Goal: Task Accomplishment & Management: Use online tool/utility

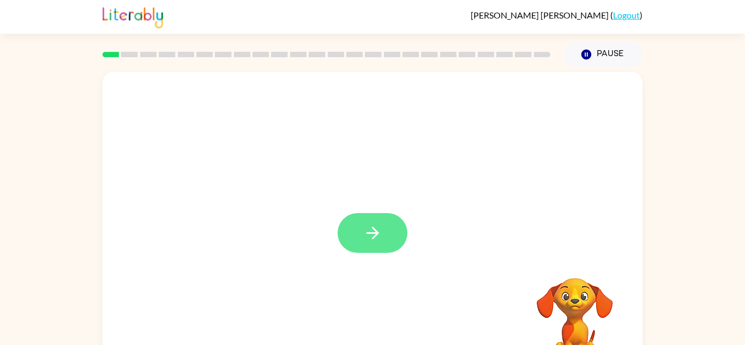
click at [381, 242] on icon "button" at bounding box center [372, 233] width 19 height 19
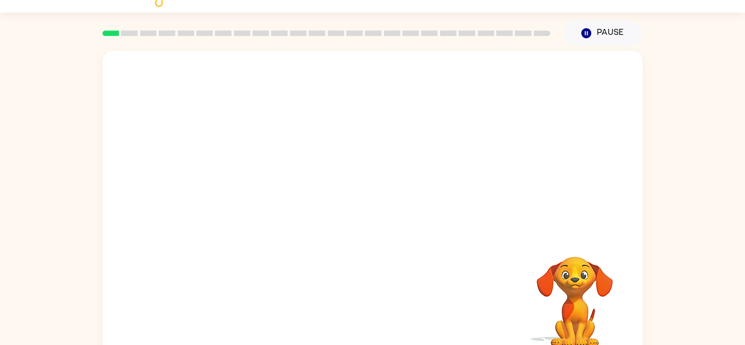
scroll to position [21, 0]
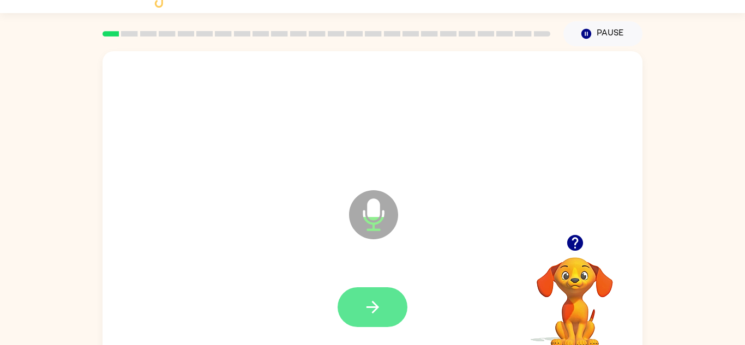
click at [378, 320] on button "button" at bounding box center [373, 307] width 70 height 40
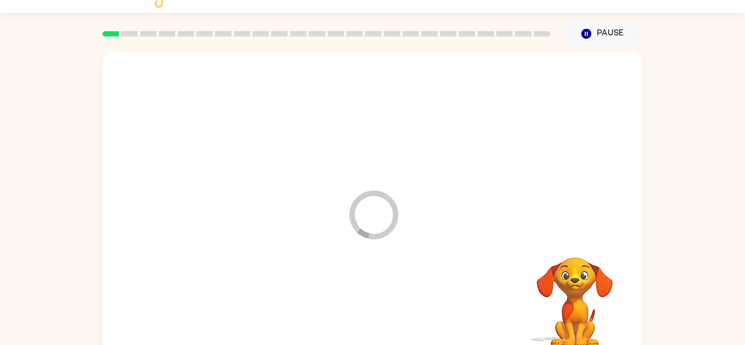
click at [382, 308] on div at bounding box center [372, 307] width 518 height 89
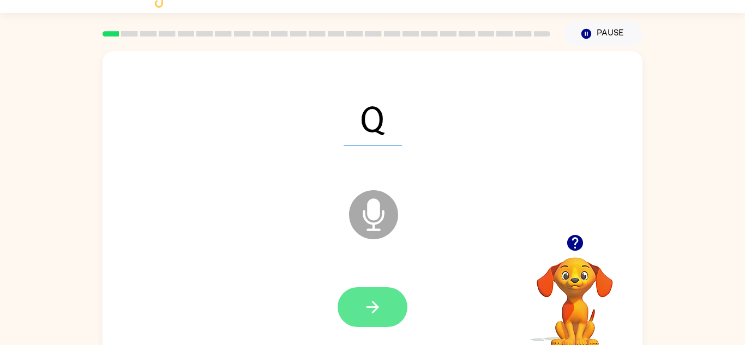
click at [355, 320] on button "button" at bounding box center [373, 307] width 70 height 40
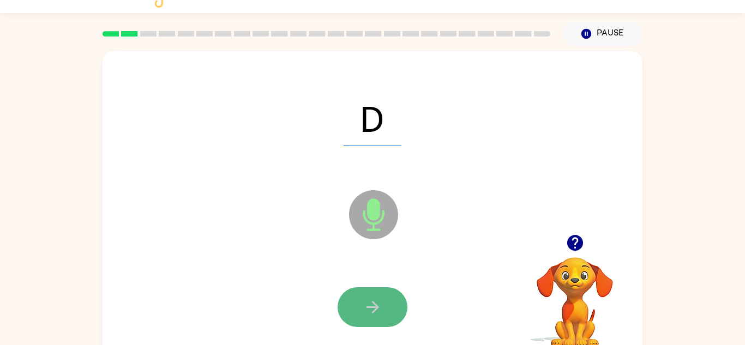
click at [390, 307] on button "button" at bounding box center [373, 307] width 70 height 40
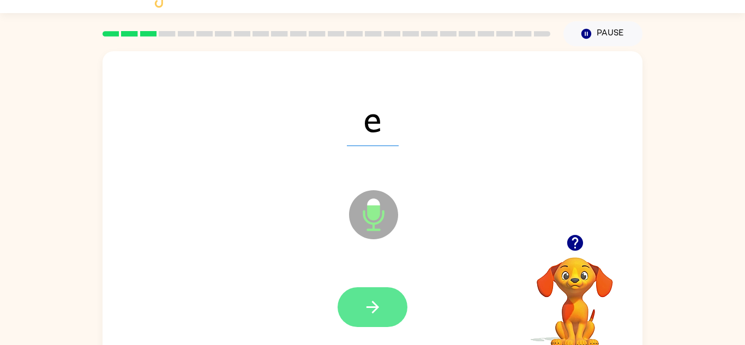
click at [388, 321] on button "button" at bounding box center [373, 307] width 70 height 40
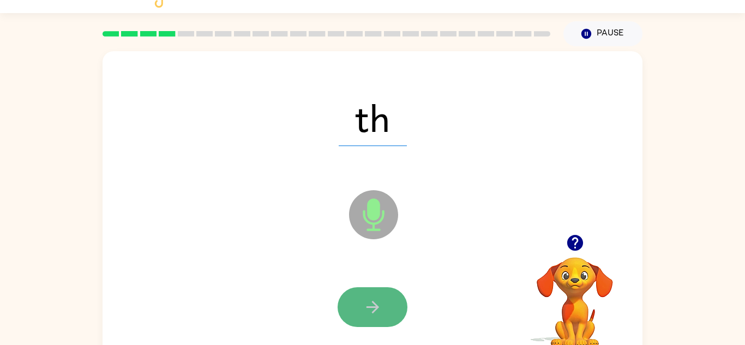
click at [370, 298] on icon "button" at bounding box center [372, 307] width 19 height 19
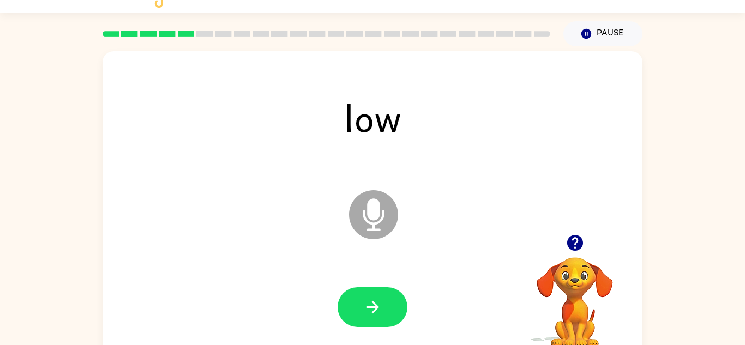
click at [579, 245] on icon "button" at bounding box center [575, 243] width 16 height 16
click at [346, 112] on span "low" at bounding box center [373, 117] width 90 height 57
click at [364, 118] on span "low" at bounding box center [373, 117] width 90 height 57
click at [391, 107] on span "low" at bounding box center [373, 117] width 90 height 57
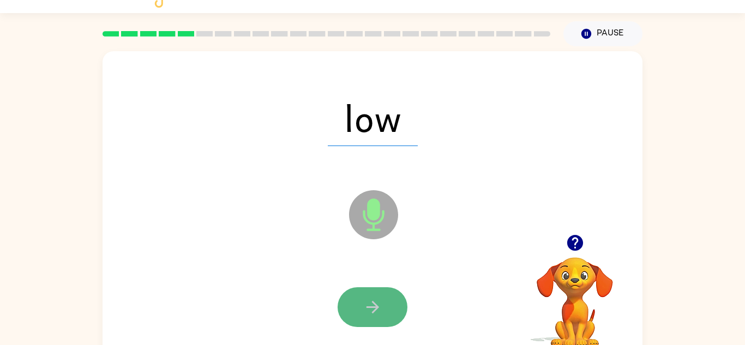
click at [362, 314] on button "button" at bounding box center [373, 307] width 70 height 40
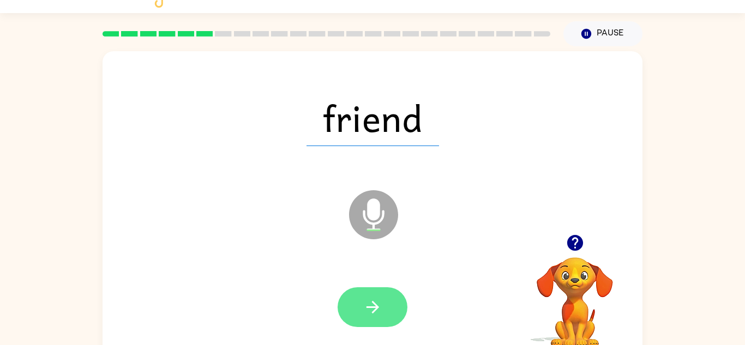
click at [369, 316] on icon "button" at bounding box center [372, 307] width 19 height 19
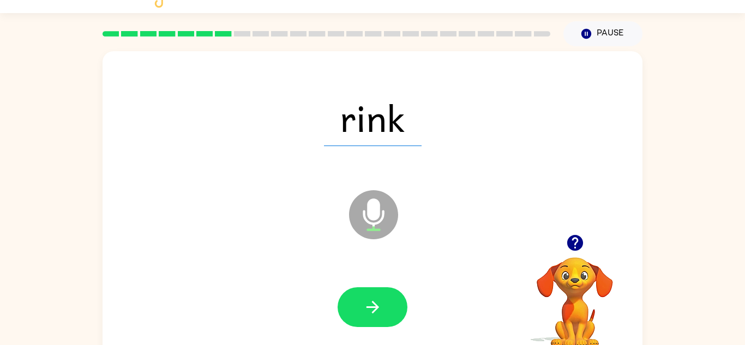
click at [410, 325] on div at bounding box center [372, 307] width 518 height 89
click at [405, 318] on div at bounding box center [373, 307] width 70 height 40
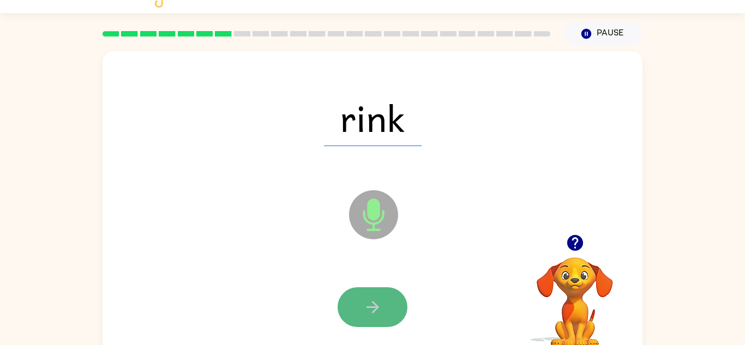
click at [376, 310] on icon "button" at bounding box center [372, 307] width 19 height 19
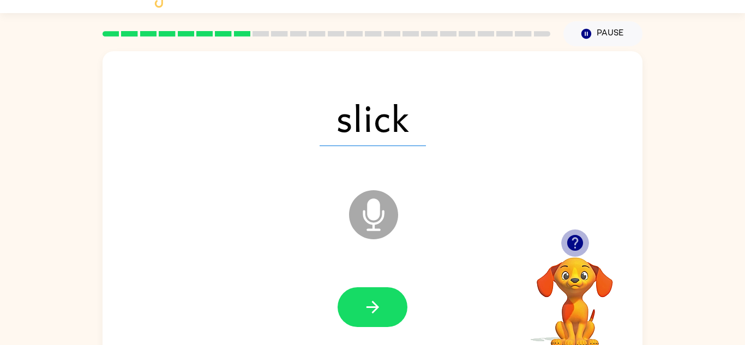
click at [576, 240] on icon "button" at bounding box center [575, 243] width 16 height 16
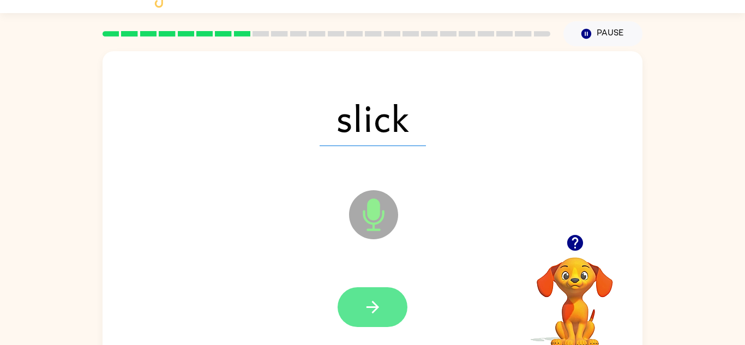
click at [381, 309] on icon "button" at bounding box center [372, 307] width 19 height 19
click at [378, 317] on button "button" at bounding box center [373, 307] width 70 height 40
click at [362, 299] on button "button" at bounding box center [373, 307] width 70 height 40
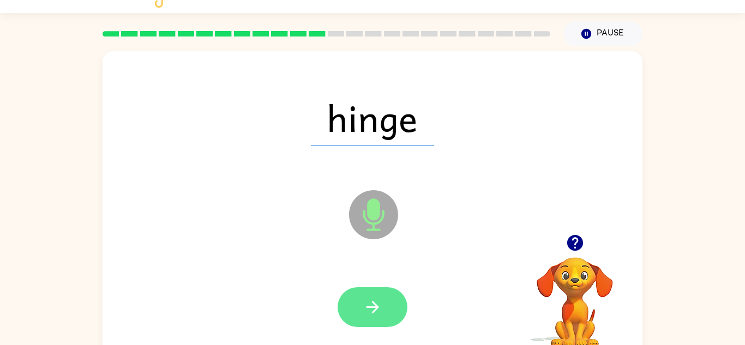
click at [357, 310] on button "button" at bounding box center [373, 307] width 70 height 40
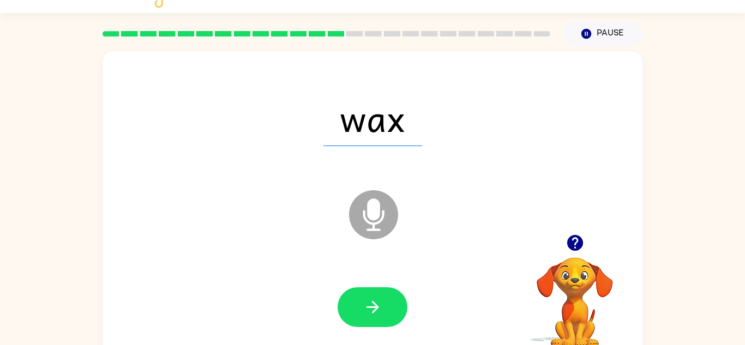
click at [357, 310] on button "button" at bounding box center [373, 307] width 70 height 40
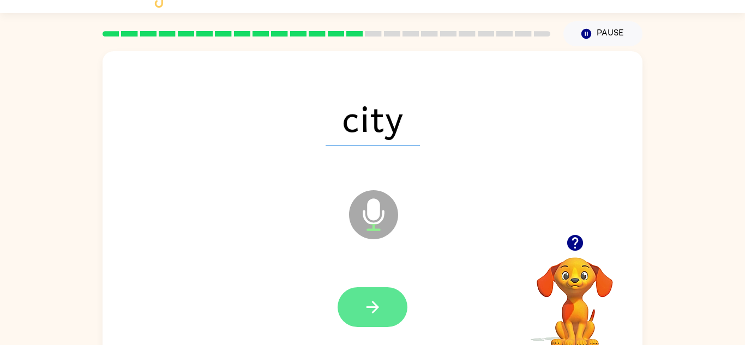
click at [380, 308] on icon "button" at bounding box center [372, 307] width 19 height 19
click at [341, 311] on button "button" at bounding box center [373, 307] width 70 height 40
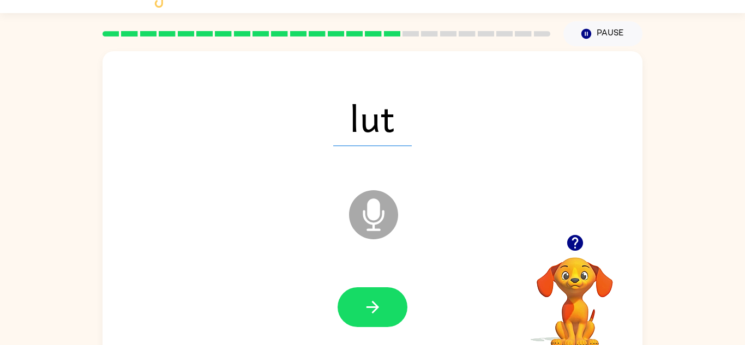
click at [370, 134] on span "lut" at bounding box center [372, 117] width 79 height 57
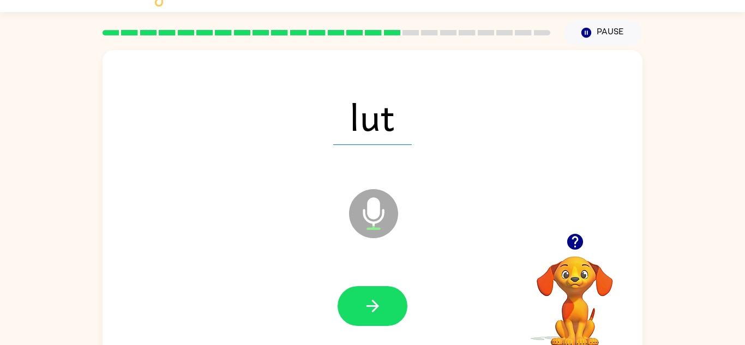
click at [377, 79] on div "lut" at bounding box center [372, 116] width 518 height 89
click at [402, 81] on div "lut" at bounding box center [372, 116] width 518 height 89
click at [301, 99] on div "lut" at bounding box center [372, 116] width 518 height 89
click at [389, 276] on div at bounding box center [372, 306] width 518 height 89
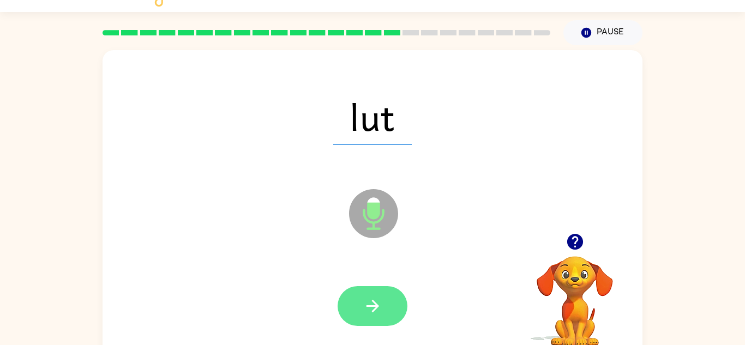
click at [379, 307] on icon "button" at bounding box center [372, 306] width 19 height 19
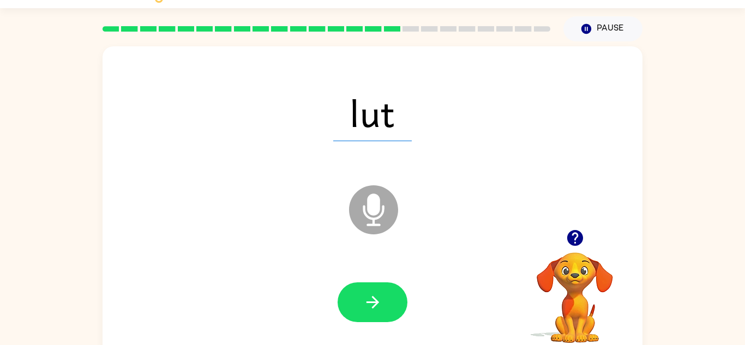
scroll to position [38, 0]
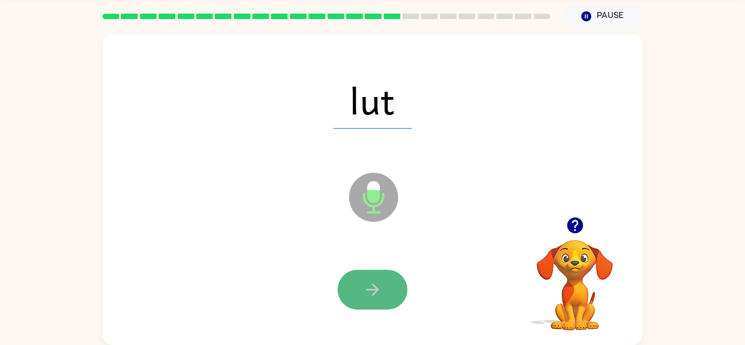
click at [364, 292] on icon "button" at bounding box center [372, 289] width 19 height 19
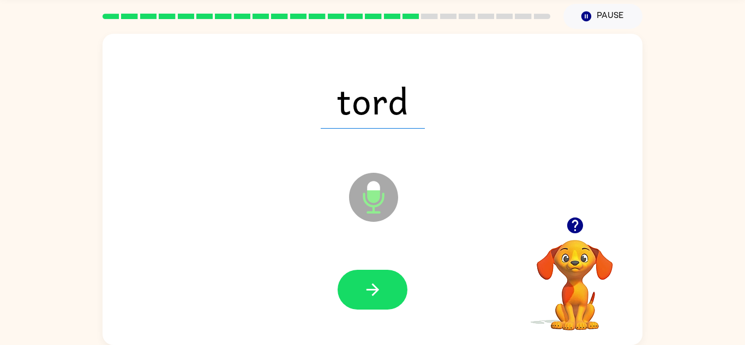
click at [364, 292] on icon "button" at bounding box center [372, 289] width 19 height 19
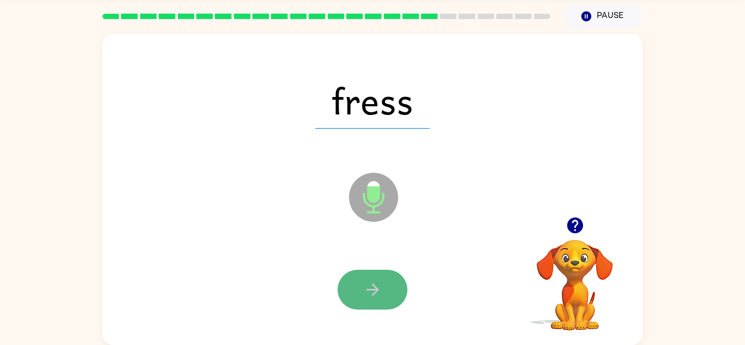
click at [364, 292] on icon "button" at bounding box center [372, 289] width 19 height 19
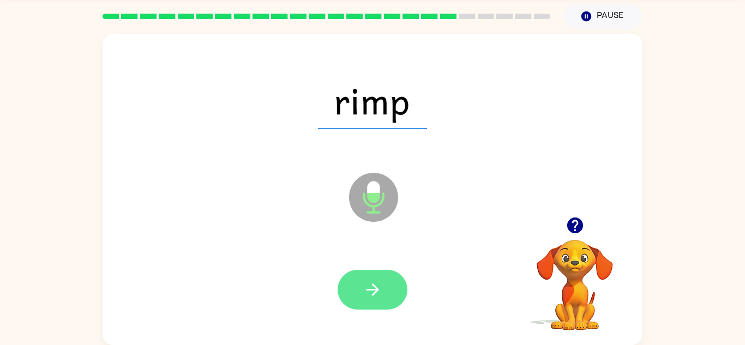
click at [381, 281] on icon "button" at bounding box center [372, 289] width 19 height 19
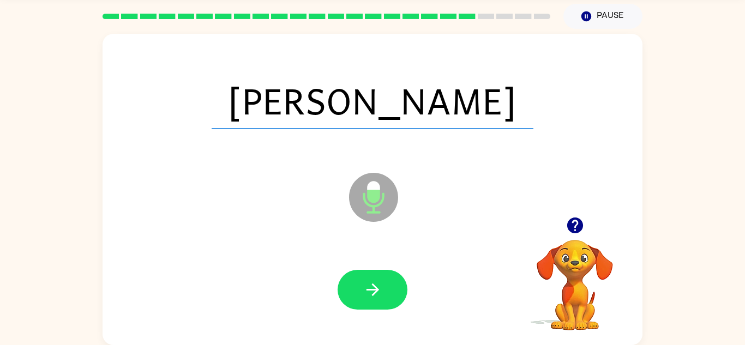
click at [381, 281] on icon "button" at bounding box center [372, 289] width 19 height 19
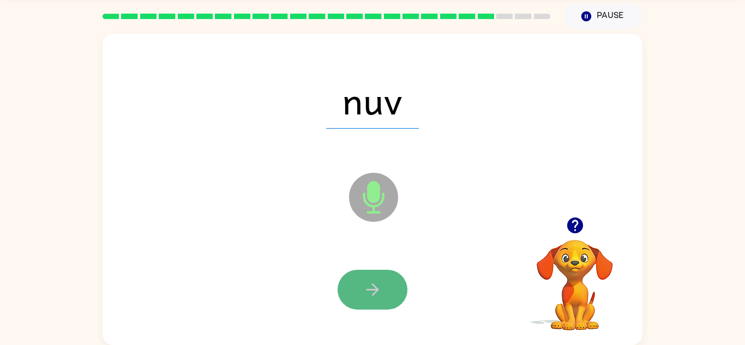
click at [376, 278] on button "button" at bounding box center [373, 290] width 70 height 40
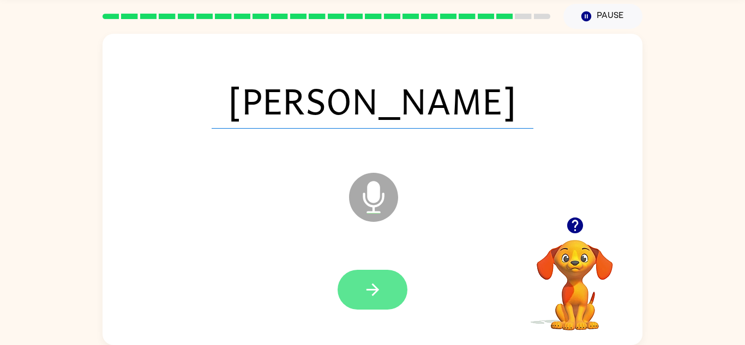
click at [377, 284] on icon "button" at bounding box center [372, 289] width 19 height 19
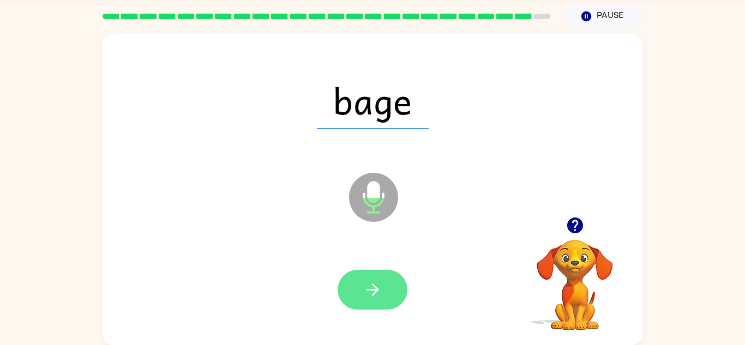
click at [386, 276] on button "button" at bounding box center [373, 290] width 70 height 40
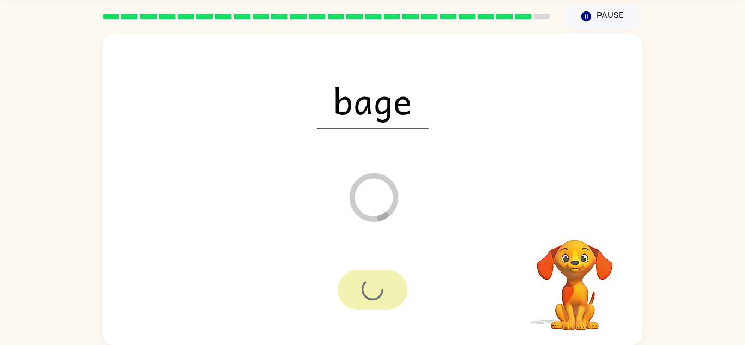
scroll to position [19, 0]
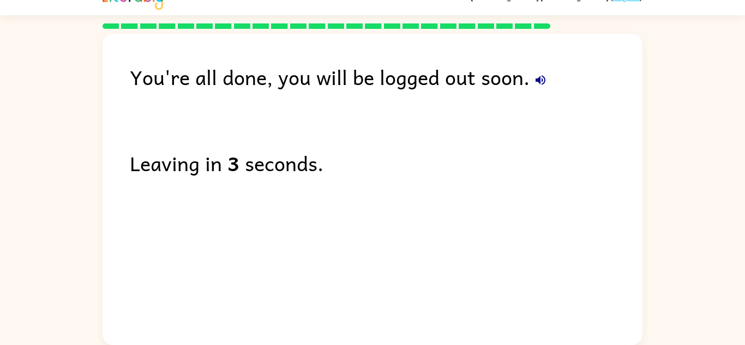
click at [529, 75] on button "button" at bounding box center [540, 80] width 22 height 22
